Goal: Use online tool/utility: Utilize a website feature to perform a specific function

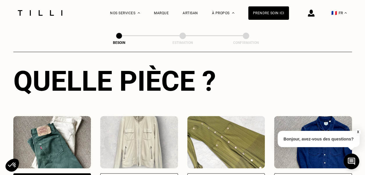
scroll to position [273, 0]
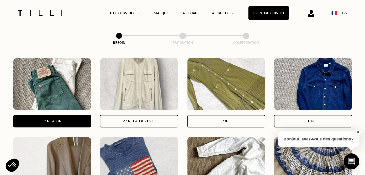
click at [51, 119] on div "Pantalon" at bounding box center [51, 120] width 19 height 3
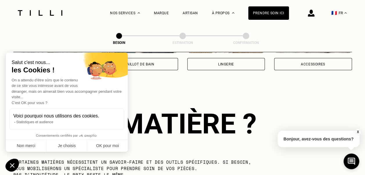
scroll to position [506, 0]
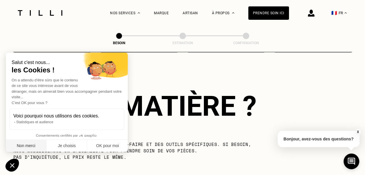
click at [16, 145] on button "Non merci" at bounding box center [26, 146] width 41 height 12
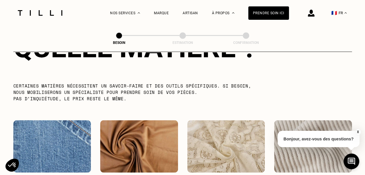
scroll to position [651, 0]
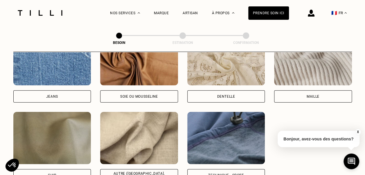
click at [55, 95] on div "Jeans" at bounding box center [52, 96] width 12 height 3
select select "FR"
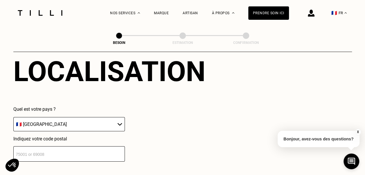
scroll to position [839, 0]
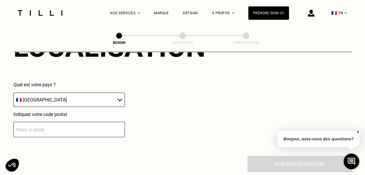
click at [87, 128] on input "number" at bounding box center [69, 129] width 112 height 15
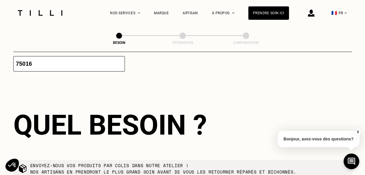
type input "75016"
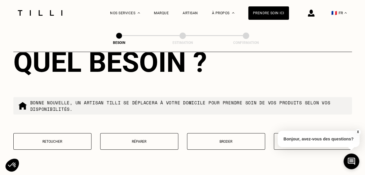
scroll to position [1012, 0]
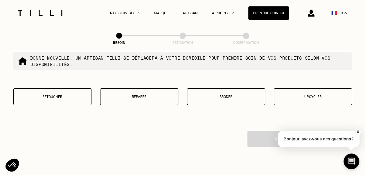
click at [244, 95] on p "Broder" at bounding box center [226, 97] width 72 height 4
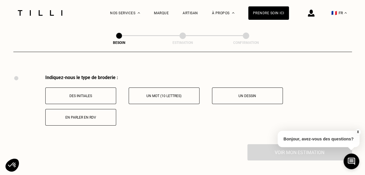
scroll to position [1074, 0]
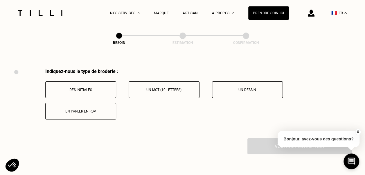
click at [247, 88] on p "Un dessin" at bounding box center [247, 90] width 65 height 4
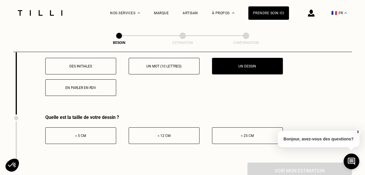
scroll to position [1132, 0]
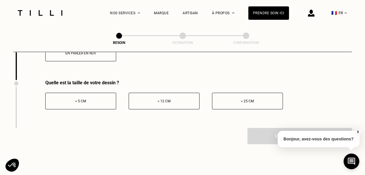
click at [178, 103] on button "< 12 cm" at bounding box center [164, 101] width 71 height 17
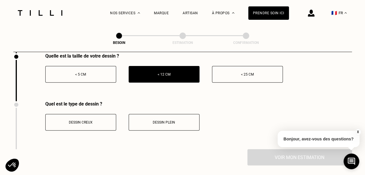
scroll to position [1190, 0]
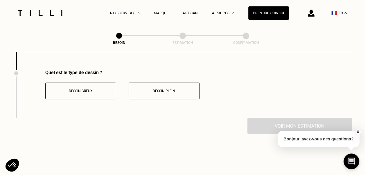
click at [185, 89] on p "Dessin plein" at bounding box center [164, 91] width 65 height 4
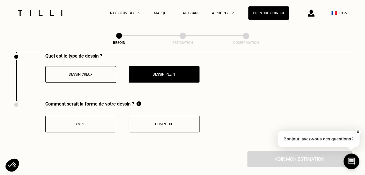
scroll to position [1248, 0]
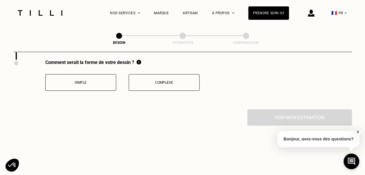
click at [74, 76] on button "Simple" at bounding box center [80, 82] width 71 height 17
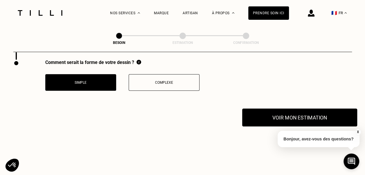
click at [270, 120] on button "Voir mon estimation" at bounding box center [299, 117] width 115 height 18
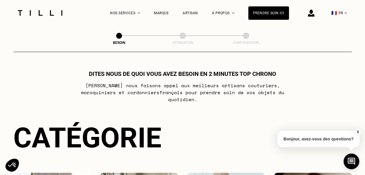
scroll to position [0, 0]
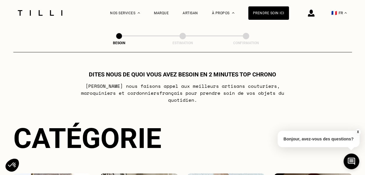
drag, startPoint x: 283, startPoint y: 16, endPoint x: 227, endPoint y: 76, distance: 82.1
click at [283, 16] on div "Prendre soin ici" at bounding box center [268, 12] width 41 height 13
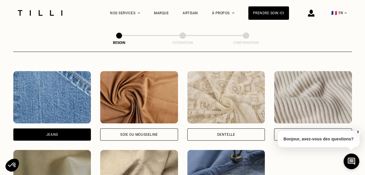
scroll to position [581, 0]
